Goal: Information Seeking & Learning: Check status

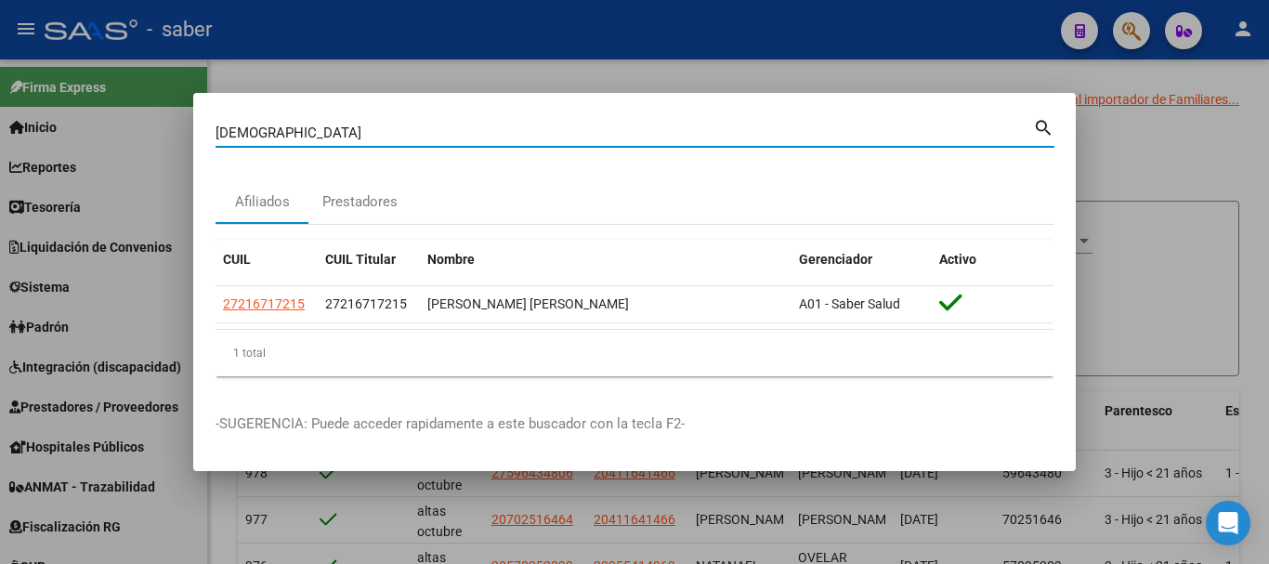
click at [245, 138] on input "[DEMOGRAPHIC_DATA]" at bounding box center [625, 133] width 818 height 17
type input "[PERSON_NAME]"
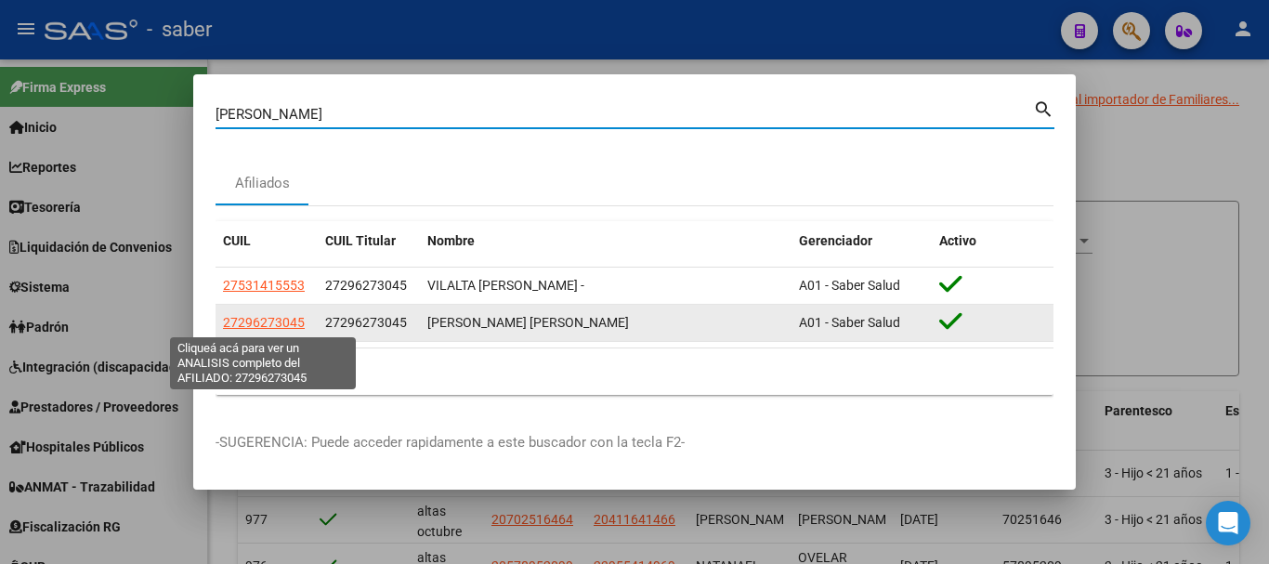
click at [278, 315] on span "27296273045" at bounding box center [264, 322] width 82 height 15
type textarea "27296273045"
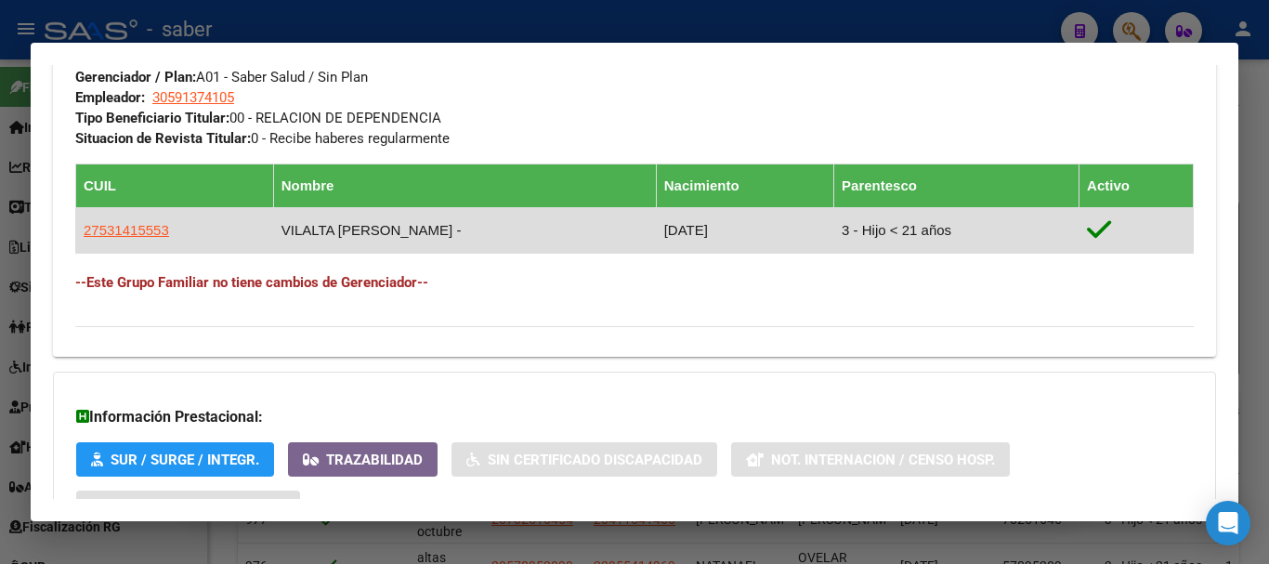
scroll to position [1071, 0]
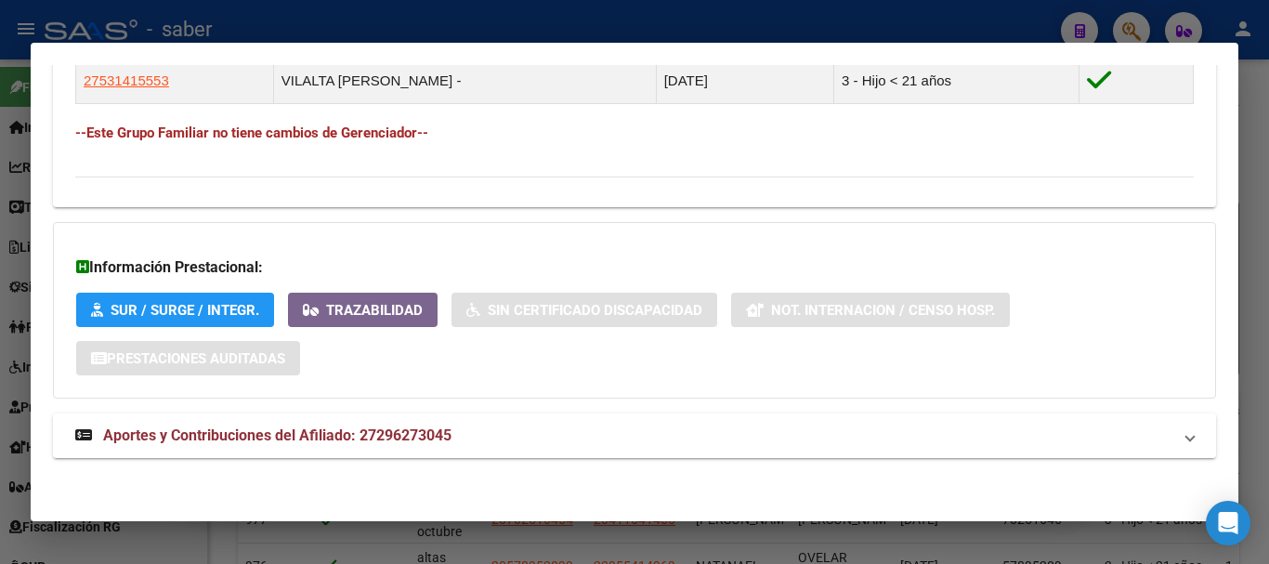
click at [400, 439] on span "Aportes y Contribuciones del Afiliado: 27296273045" at bounding box center [277, 436] width 349 height 18
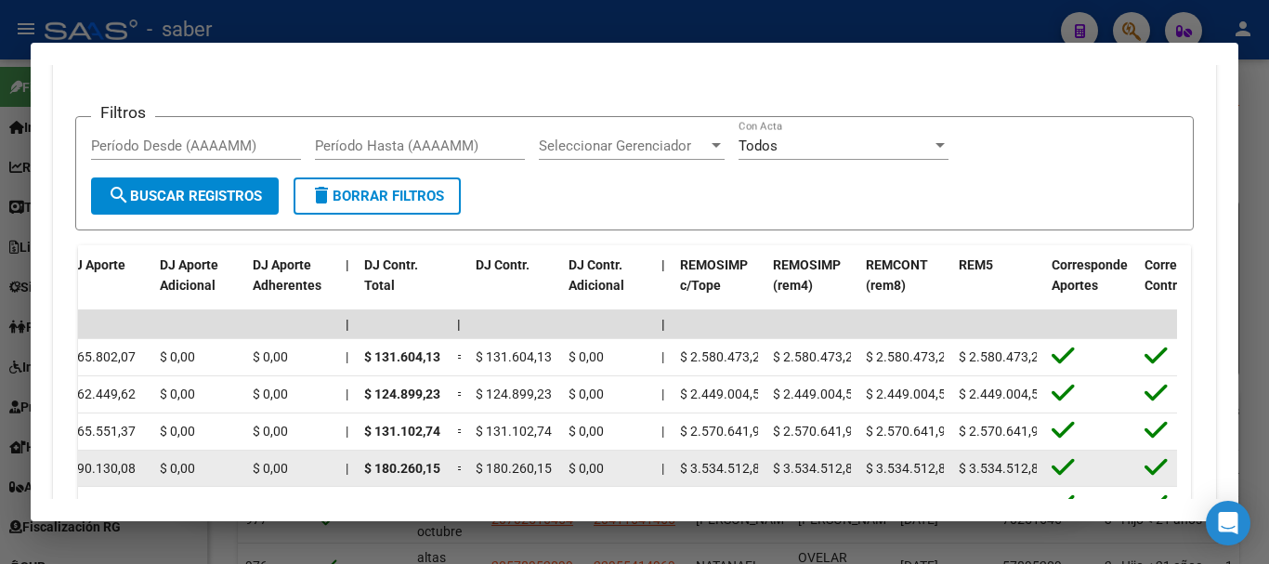
scroll to position [1711, 0]
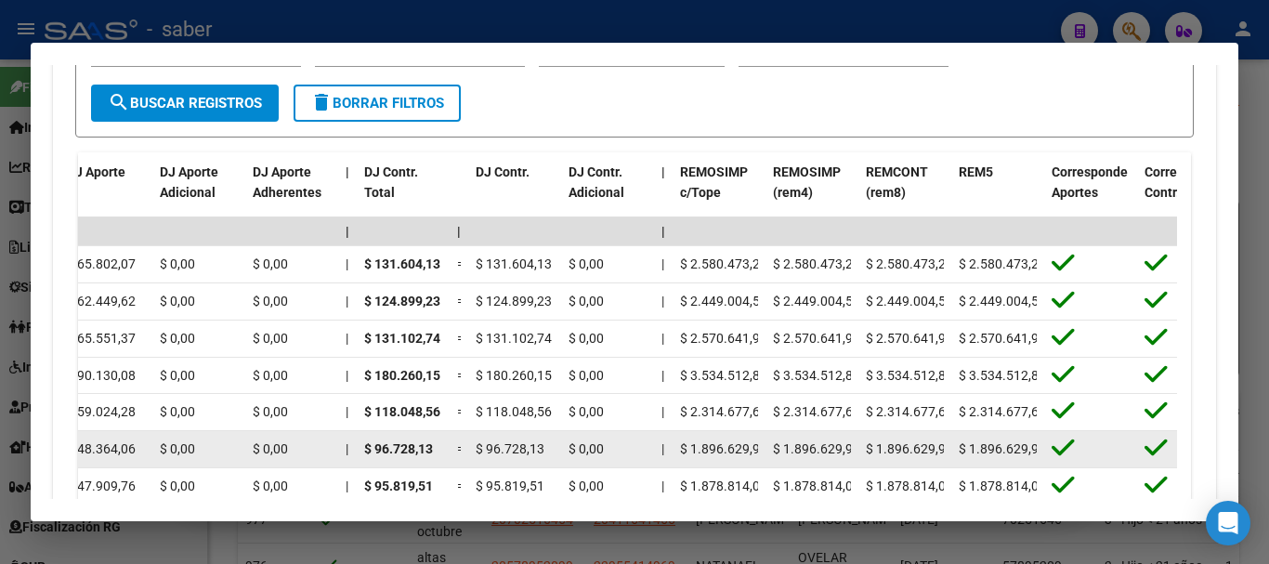
click at [792, 454] on span "$ 1.896.629,97" at bounding box center [816, 448] width 87 height 15
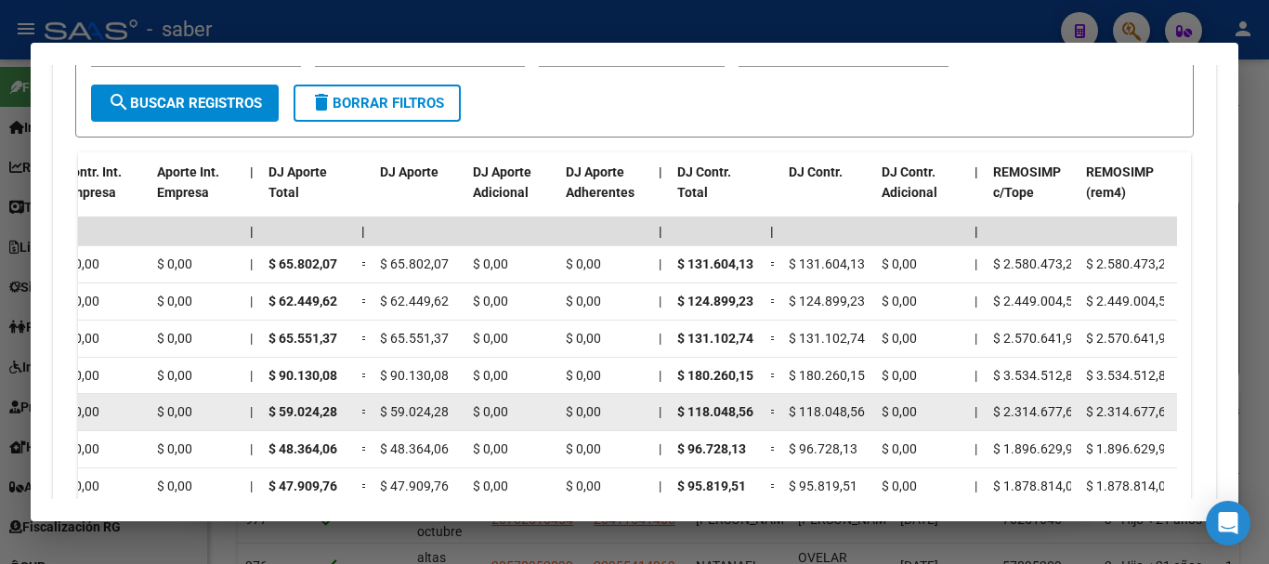
click at [1031, 411] on span "$ 2.314.677,68" at bounding box center [1036, 411] width 87 height 15
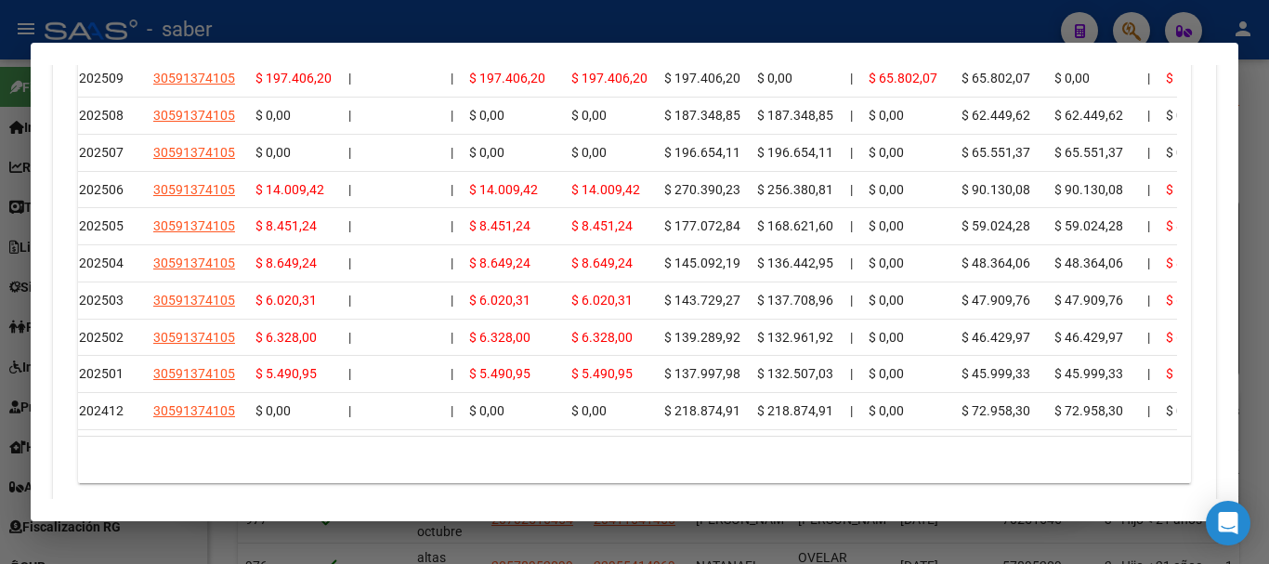
scroll to position [0, 0]
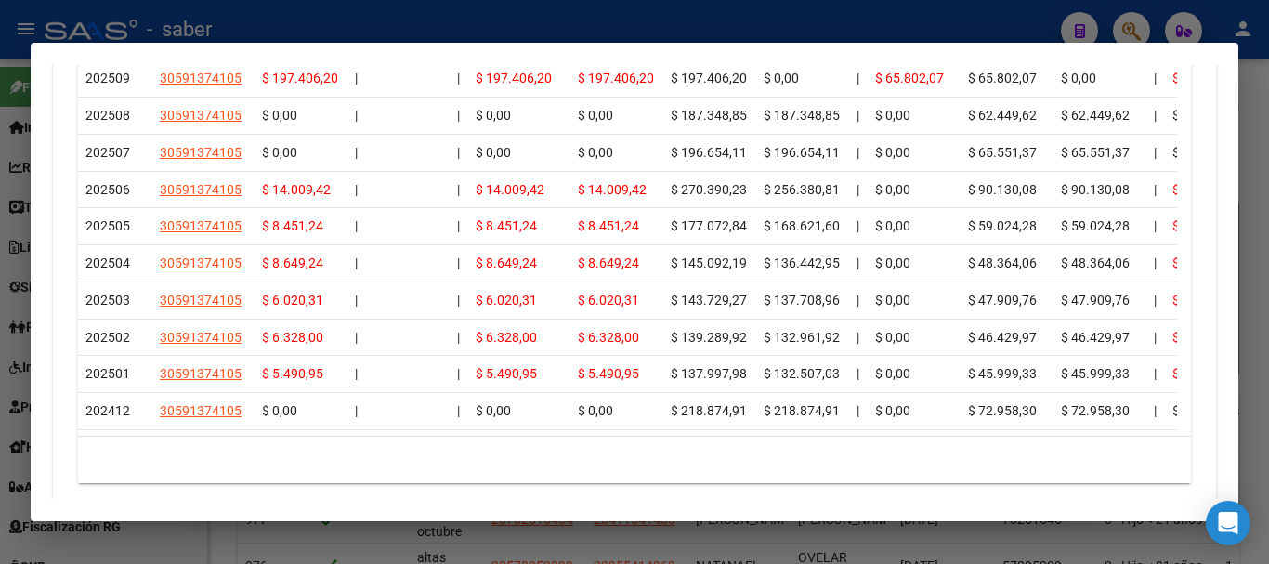
click at [12, 233] on div at bounding box center [634, 282] width 1269 height 564
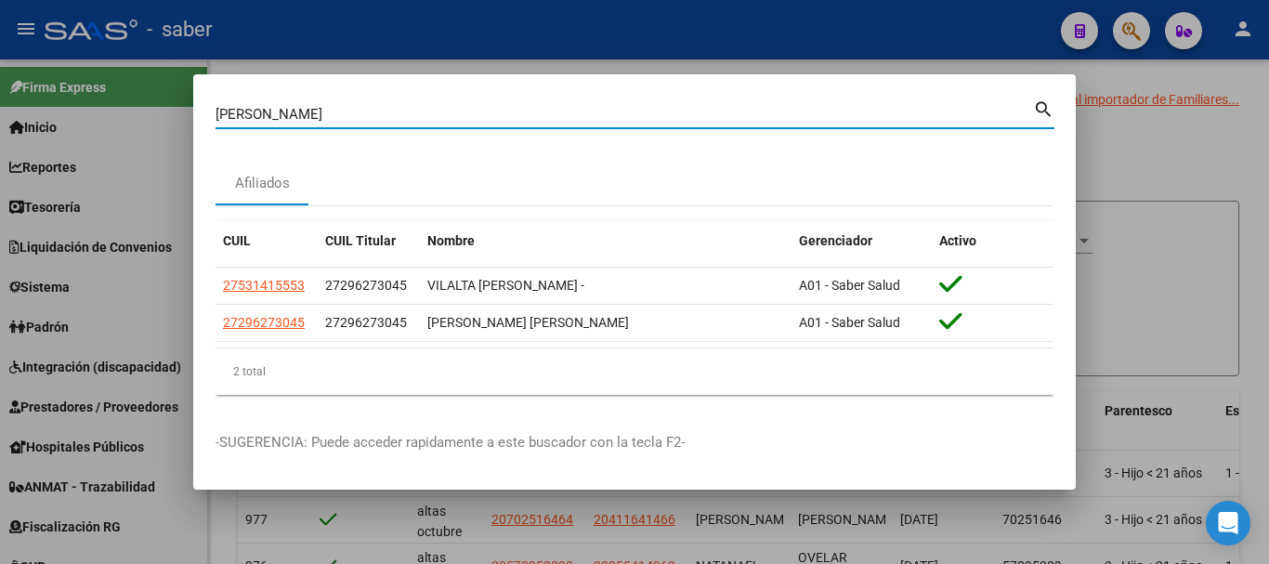
click at [245, 110] on input "[PERSON_NAME]" at bounding box center [625, 114] width 818 height 17
paste input "20313175538"
type input "20313175538"
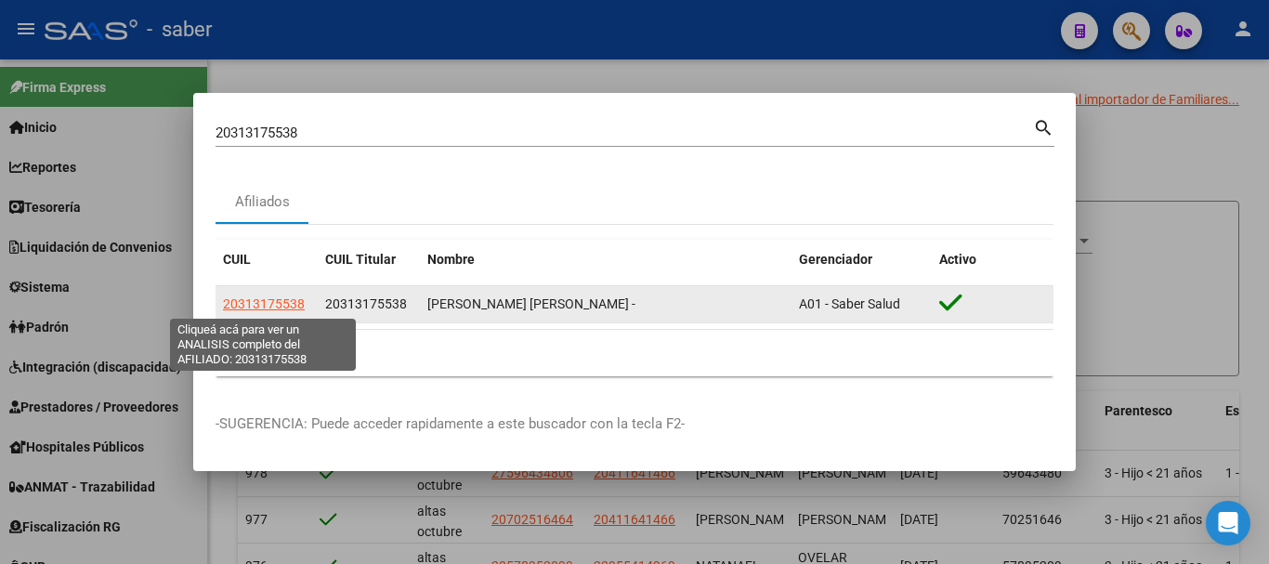
click at [267, 303] on span "20313175538" at bounding box center [264, 303] width 82 height 15
type textarea "20313175538"
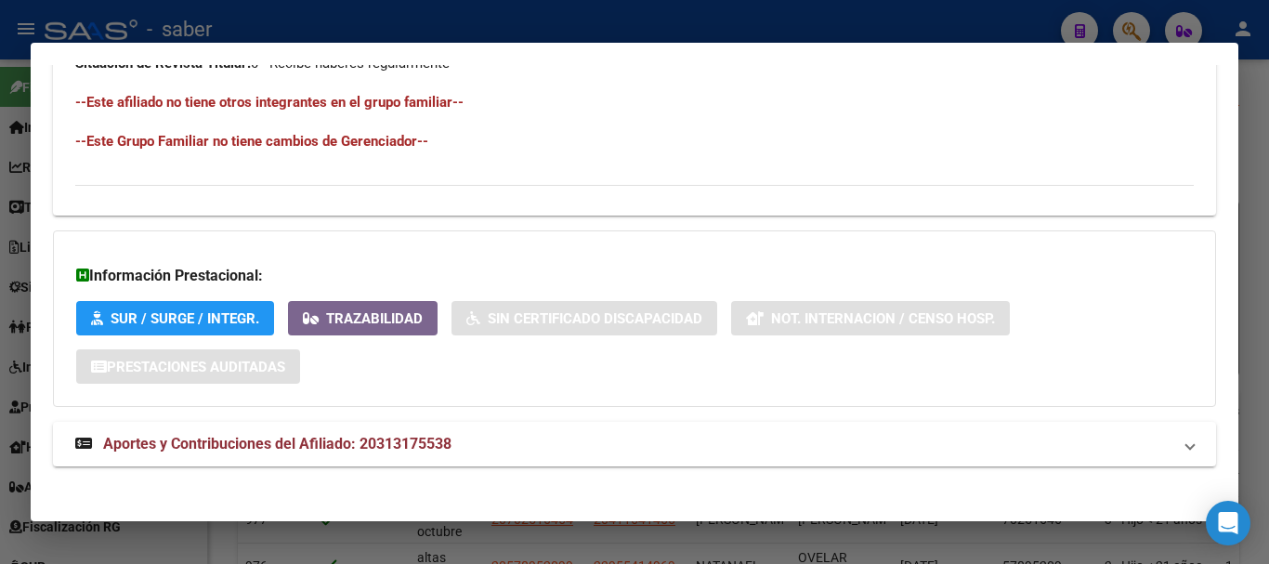
scroll to position [1025, 0]
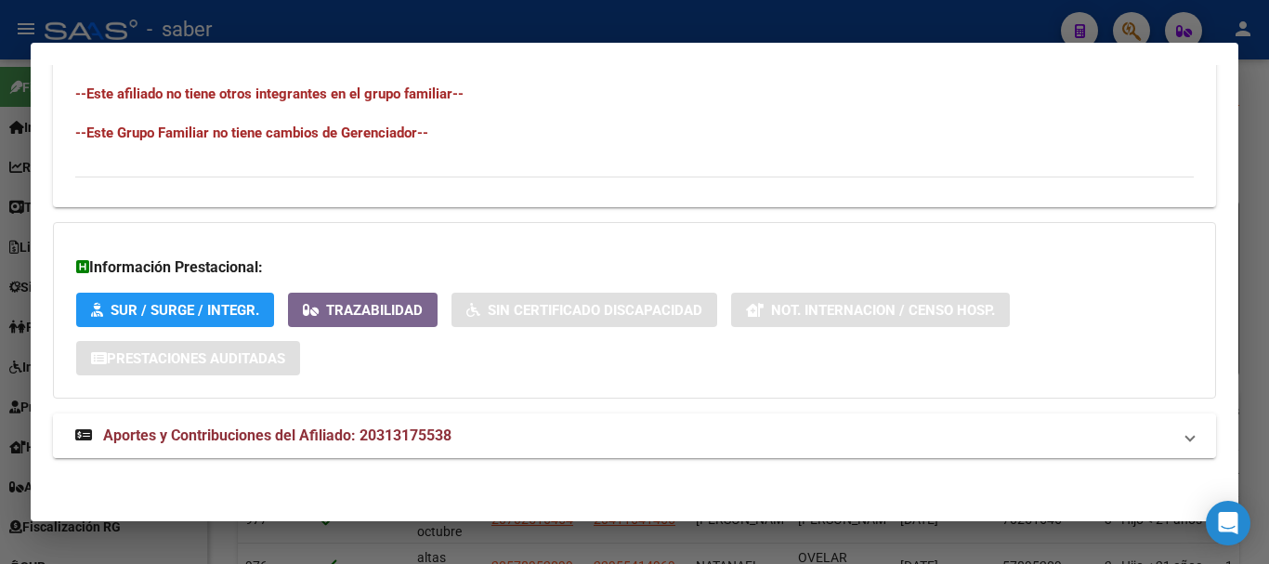
click at [387, 440] on span "Aportes y Contribuciones del Afiliado: 20313175538" at bounding box center [277, 436] width 349 height 18
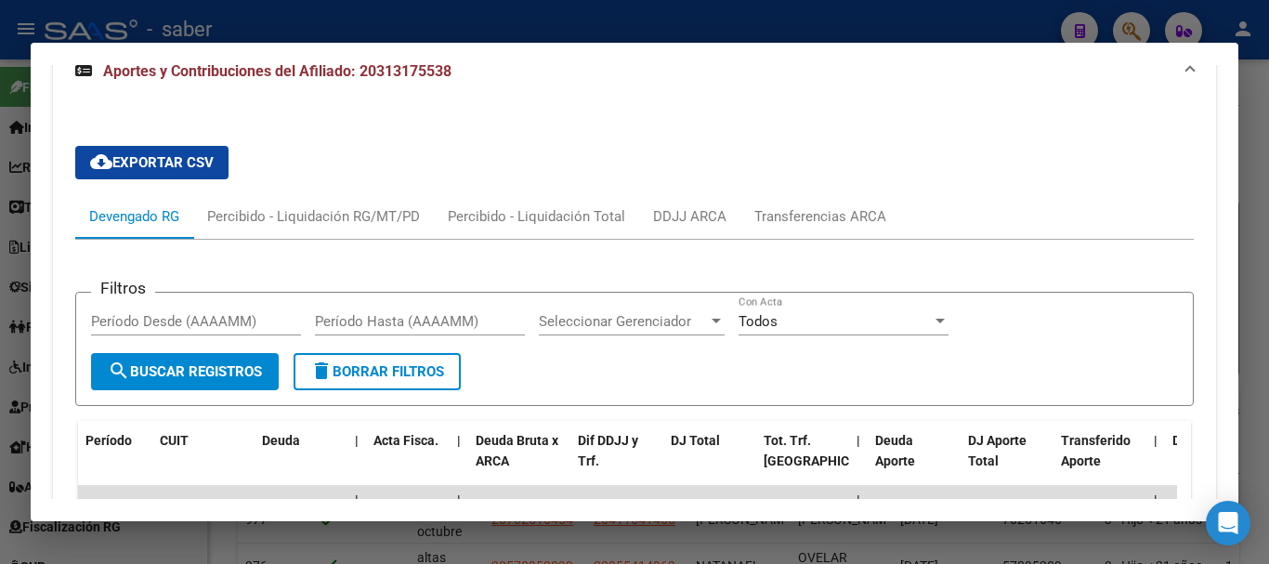
scroll to position [1676, 0]
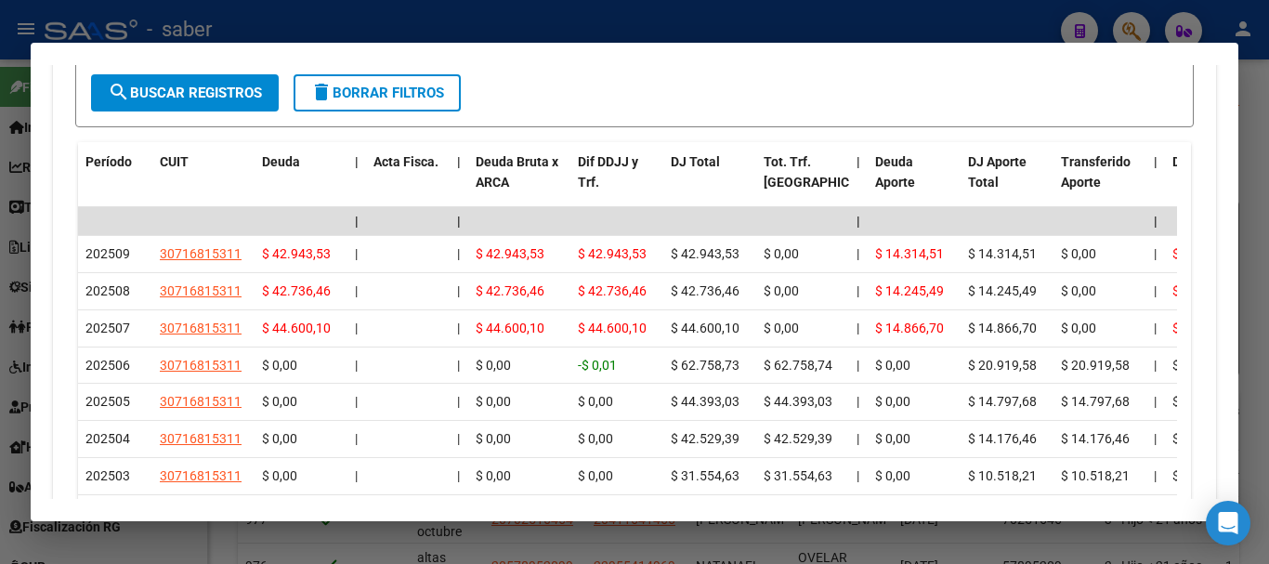
click at [0, 343] on div at bounding box center [634, 282] width 1269 height 564
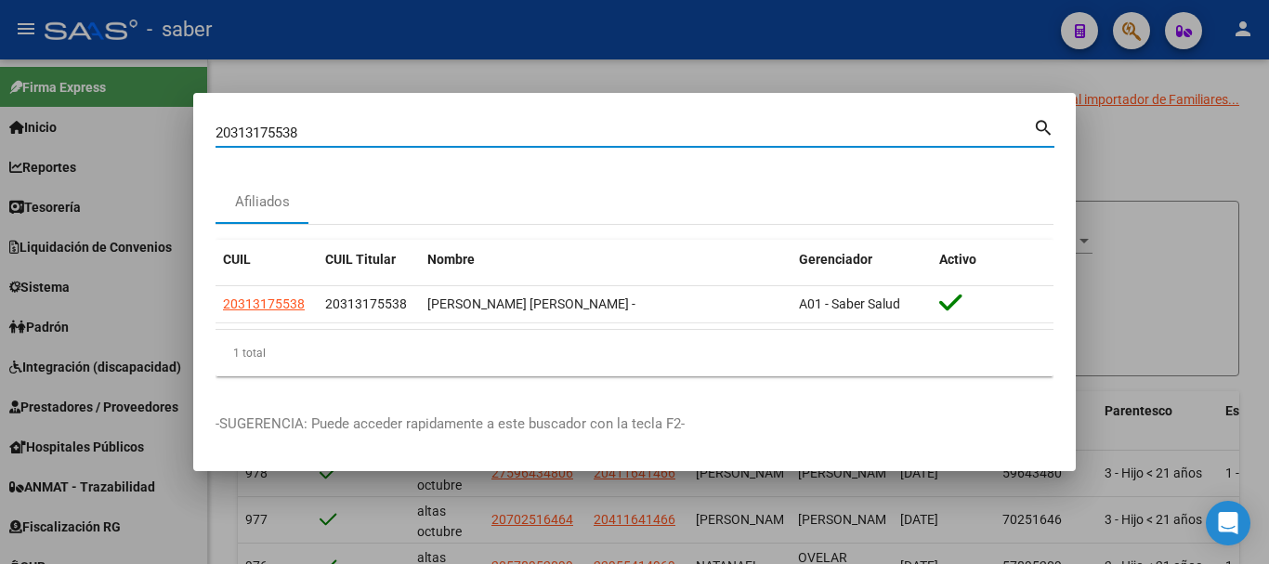
click at [235, 125] on input "20313175538" at bounding box center [625, 133] width 818 height 17
paste input "7397652152"
type input "27397652152"
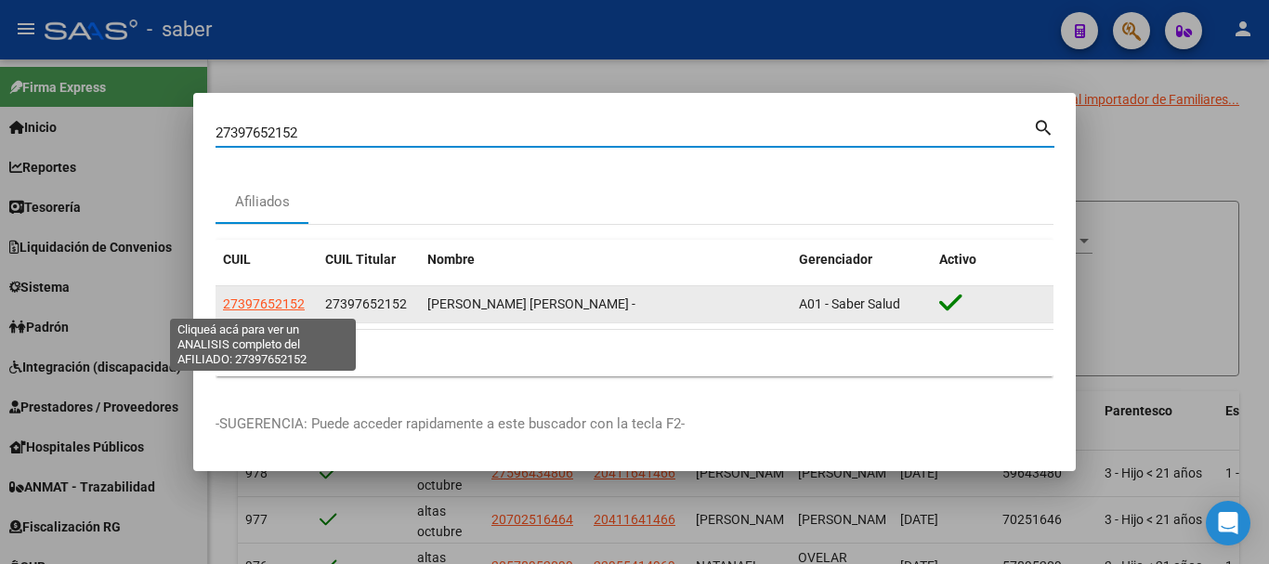
click at [256, 304] on span "27397652152" at bounding box center [264, 303] width 82 height 15
type textarea "27397652152"
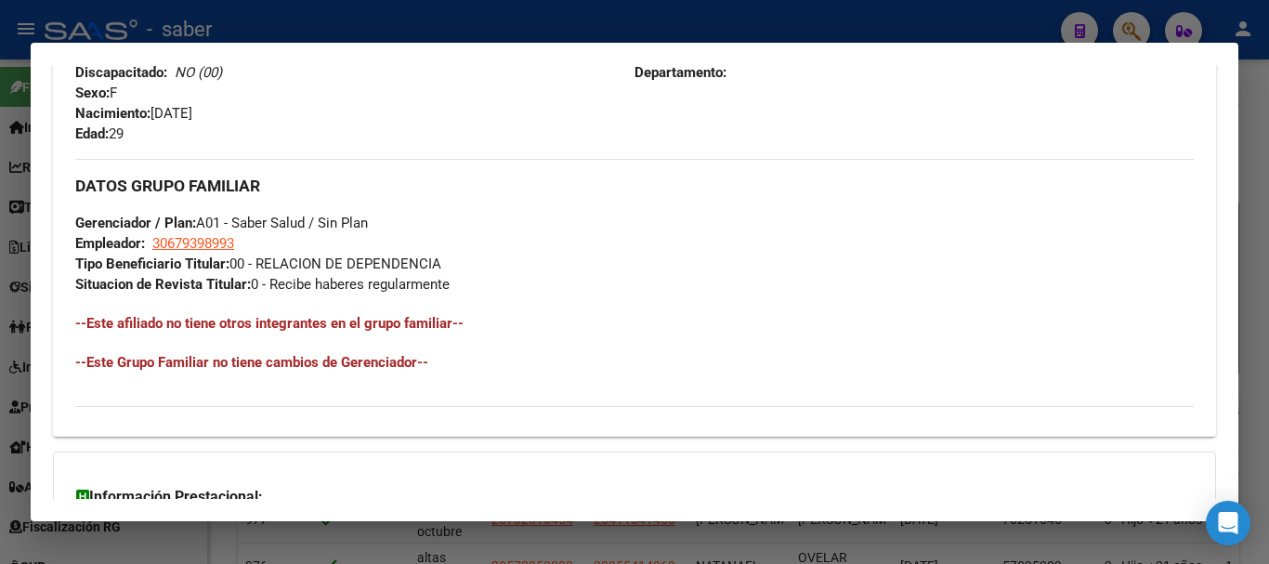
scroll to position [1025, 0]
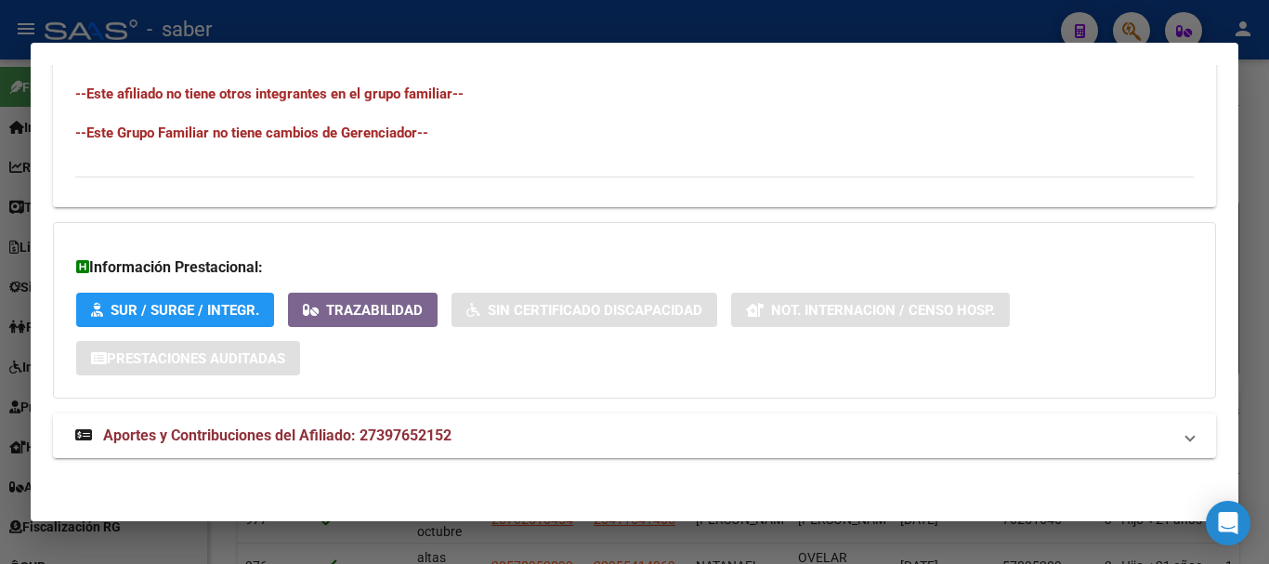
click at [293, 436] on span "Aportes y Contribuciones del Afiliado: 27397652152" at bounding box center [277, 436] width 349 height 18
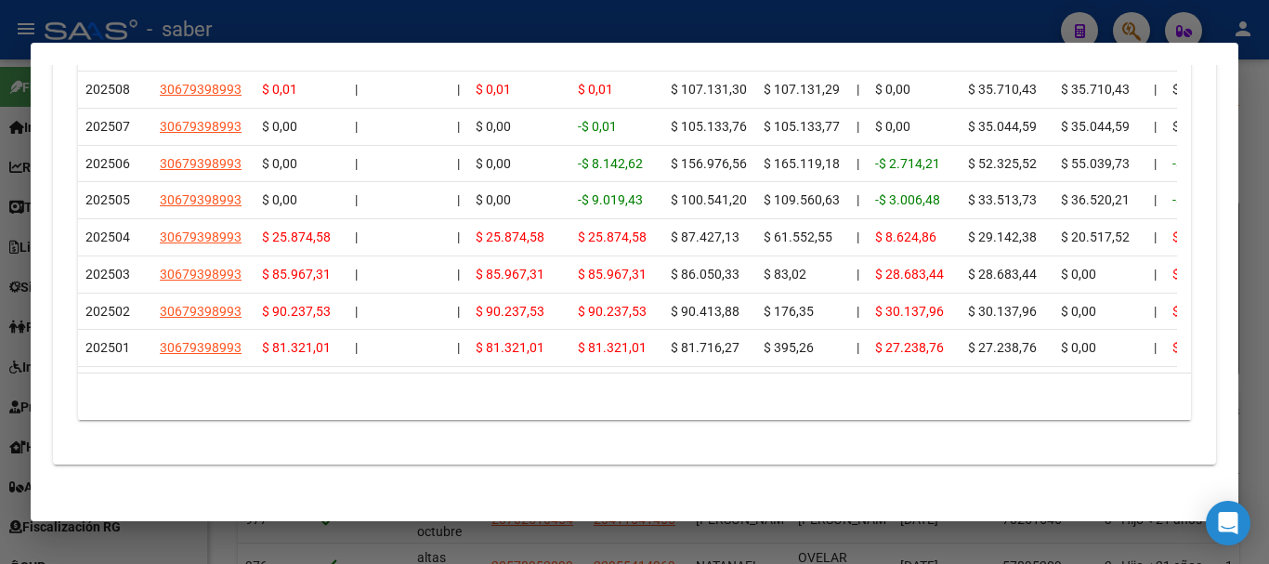
scroll to position [1878, 0]
click at [0, 291] on div at bounding box center [634, 282] width 1269 height 564
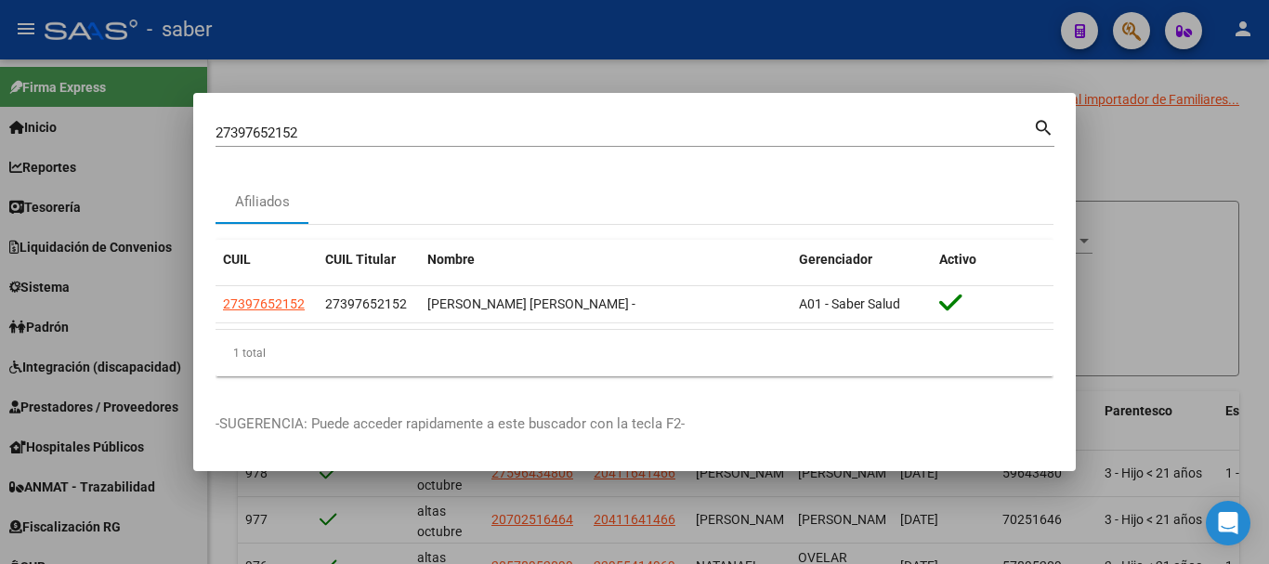
click at [255, 127] on input "27397652152" at bounding box center [625, 133] width 818 height 17
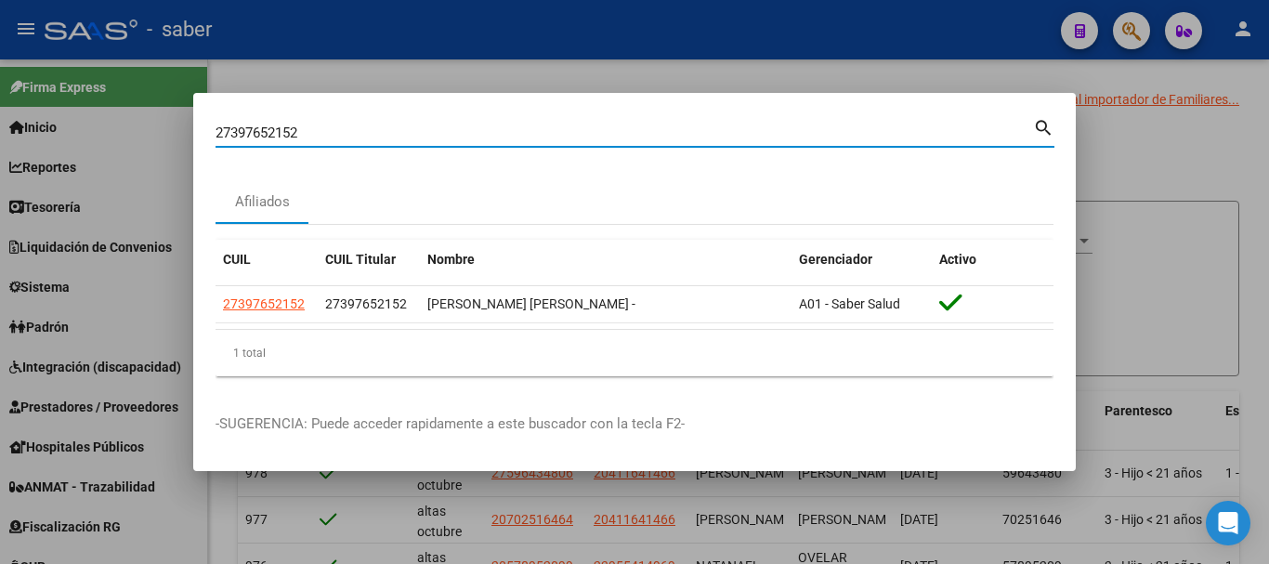
click at [255, 127] on input "27397652152" at bounding box center [625, 133] width 818 height 17
drag, startPoint x: 255, startPoint y: 127, endPoint x: 259, endPoint y: 138, distance: 12.1
paste input "3328624109"
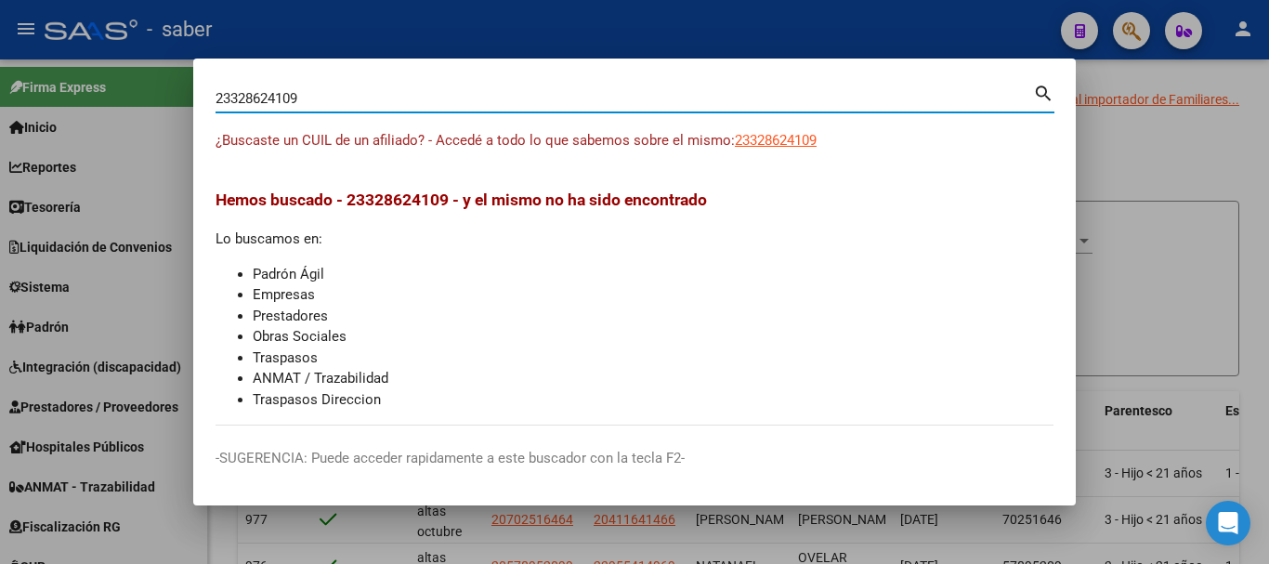
click at [261, 99] on input "23328624109" at bounding box center [625, 98] width 818 height 17
paste input "0218319727"
type input "20218319727"
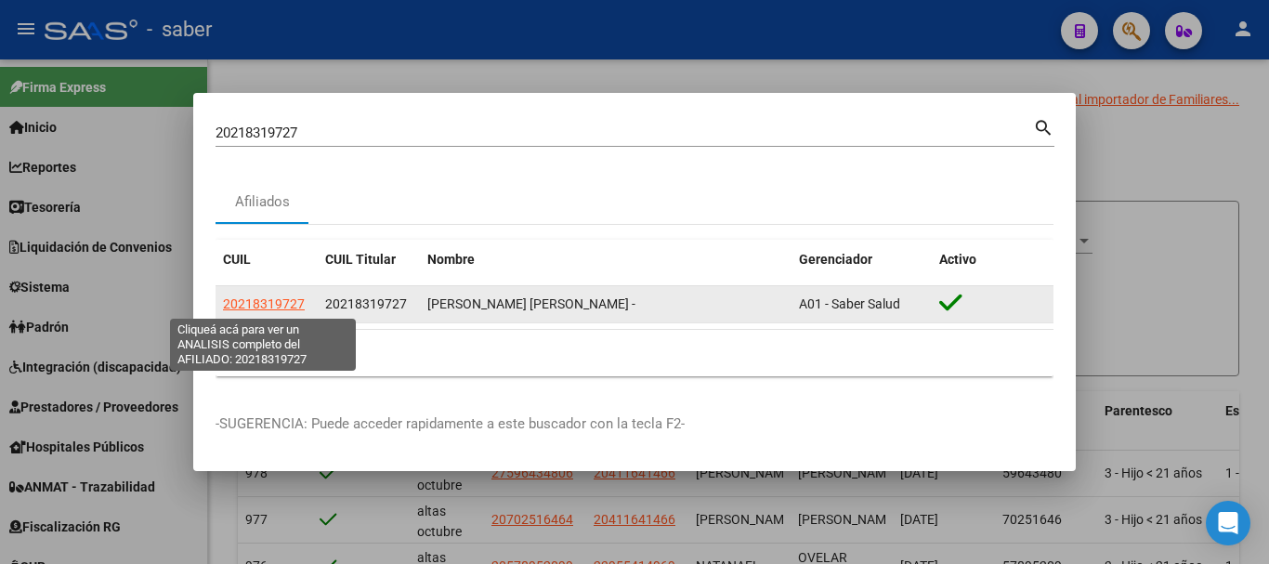
click at [281, 304] on span "20218319727" at bounding box center [264, 303] width 82 height 15
type textarea "20218319727"
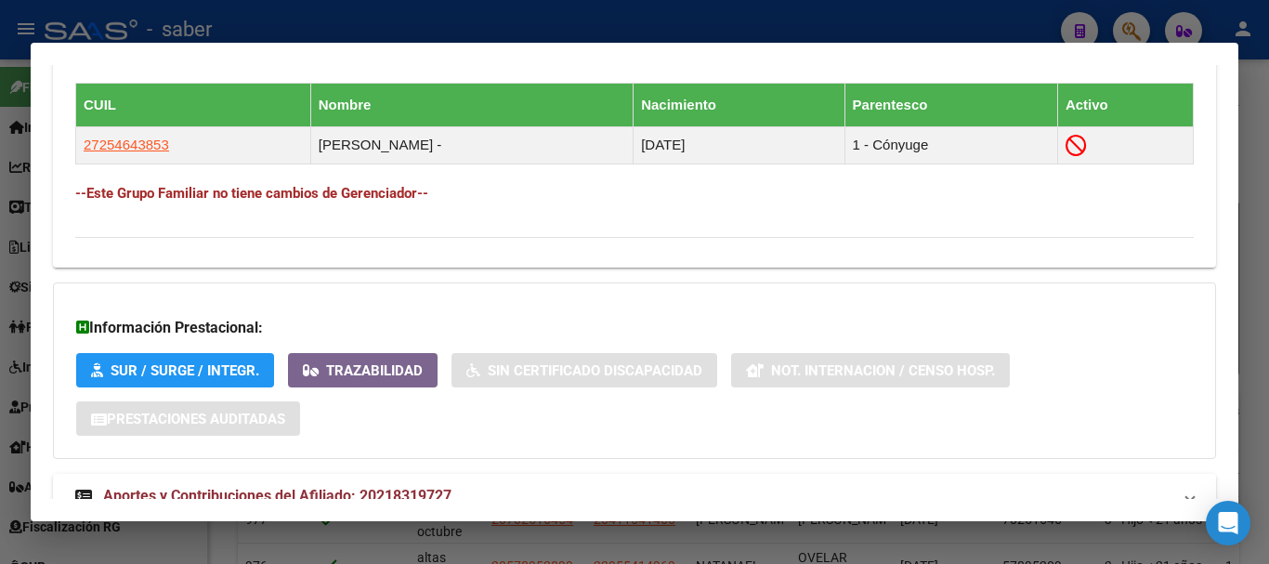
scroll to position [1083, 0]
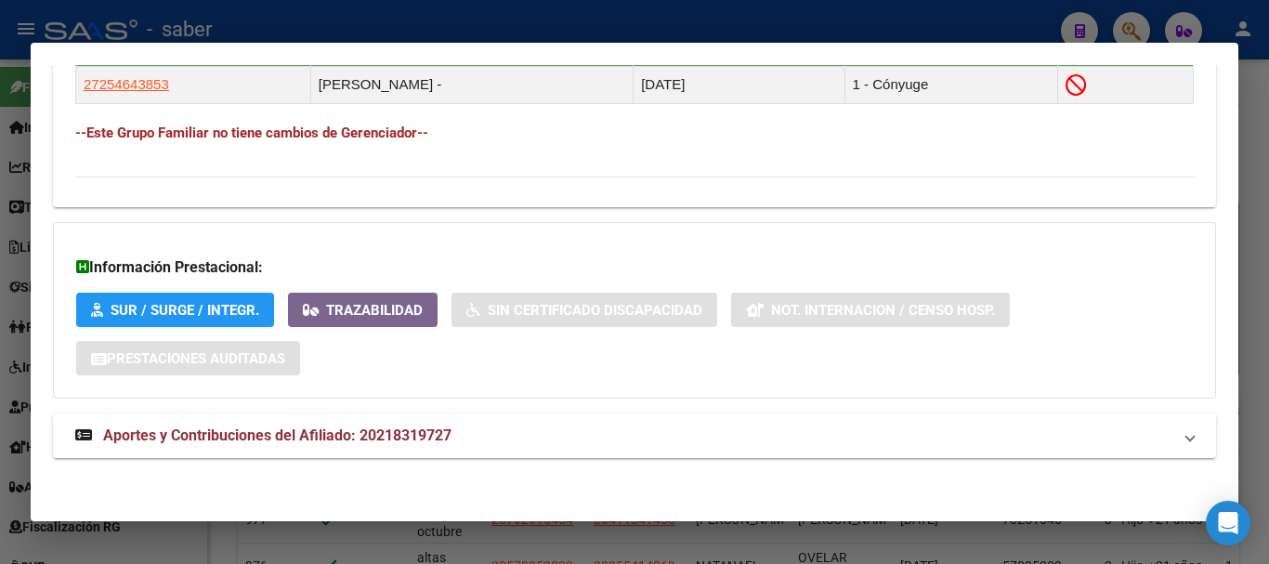
click at [281, 437] on span "Aportes y Contribuciones del Afiliado: 20218319727" at bounding box center [277, 436] width 349 height 18
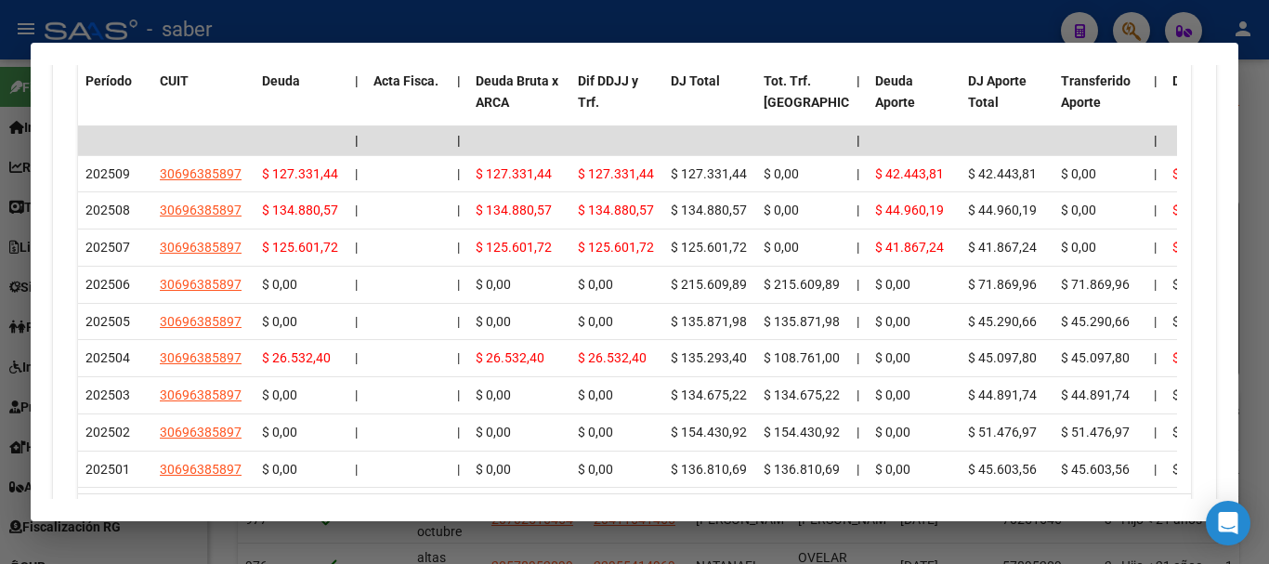
scroll to position [1826, 0]
